Goal: Navigation & Orientation: Find specific page/section

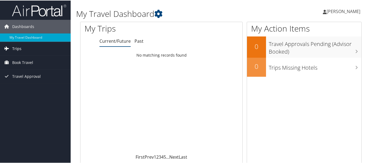
click at [16, 47] on span "Trips" at bounding box center [16, 48] width 9 height 14
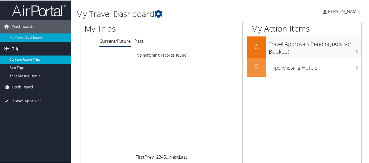
click at [28, 56] on link "Current/Future Trips" at bounding box center [35, 59] width 71 height 8
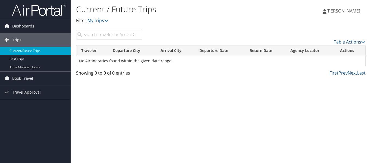
click at [347, 11] on span "[PERSON_NAME]" at bounding box center [343, 11] width 34 height 6
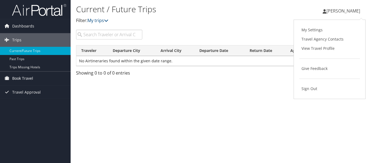
click at [15, 77] on span "Book Travel" at bounding box center [22, 78] width 21 height 14
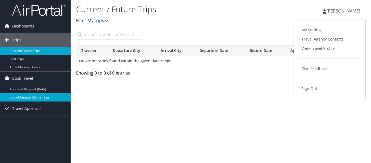
click at [14, 96] on link "Book/Manage Online Trips" at bounding box center [35, 97] width 71 height 8
